Goal: Navigation & Orientation: Find specific page/section

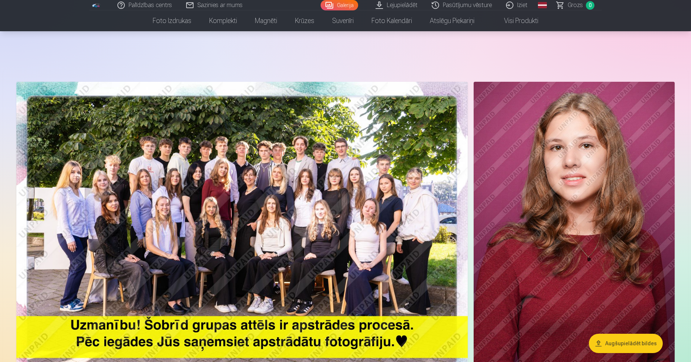
scroll to position [37, 0]
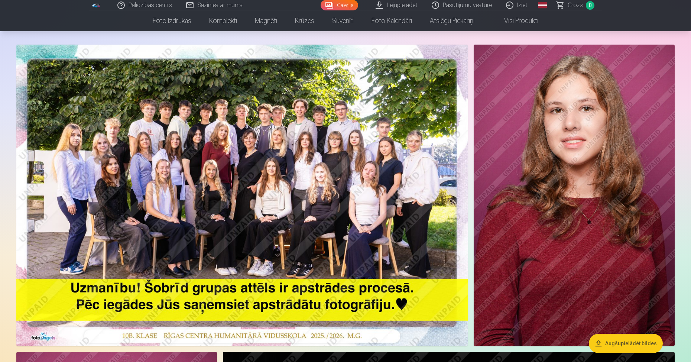
click at [526, 20] on link "Visi produkti" at bounding box center [515, 20] width 64 height 21
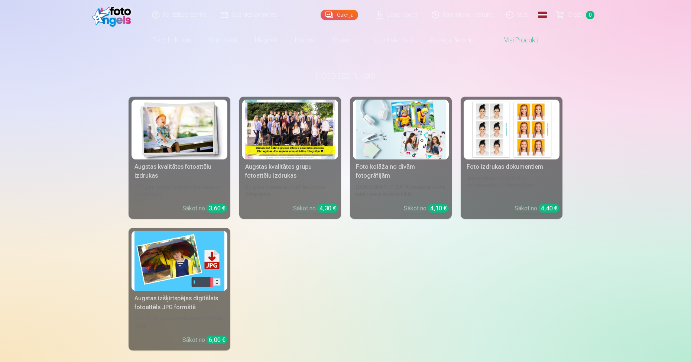
click at [336, 10] on link "Galerija" at bounding box center [340, 15] width 38 height 10
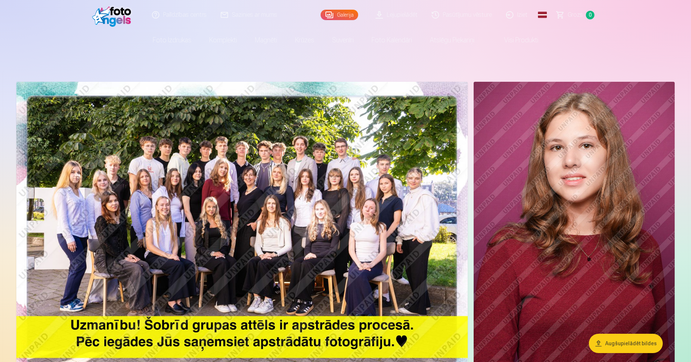
click at [542, 20] on link "Global" at bounding box center [542, 15] width 15 height 30
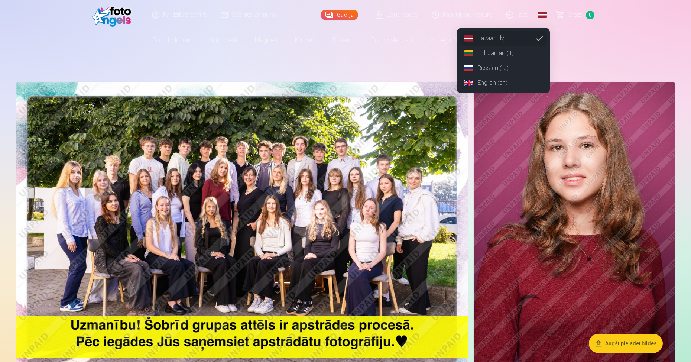
click at [616, 47] on nav "Foto izdrukas Augstas kvalitātes fotoattēlu izdrukas 210 gsm papīrs, piesātināt…" at bounding box center [345, 40] width 691 height 21
